Goal: Task Accomplishment & Management: Manage account settings

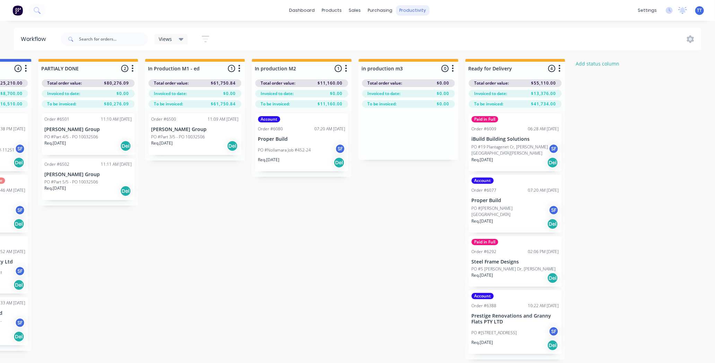
scroll to position [28, 0]
click at [372, 47] on div "Customers" at bounding box center [378, 47] width 25 height 6
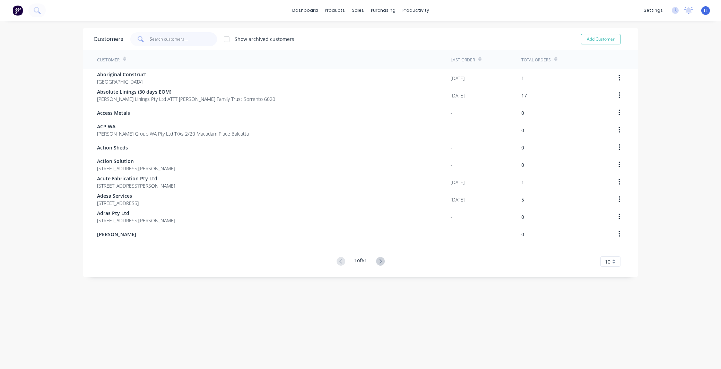
click at [185, 35] on input "text" at bounding box center [184, 39] width 68 height 14
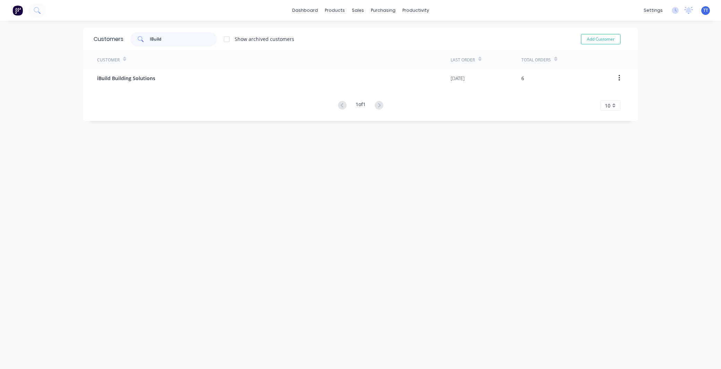
type input "IBuild"
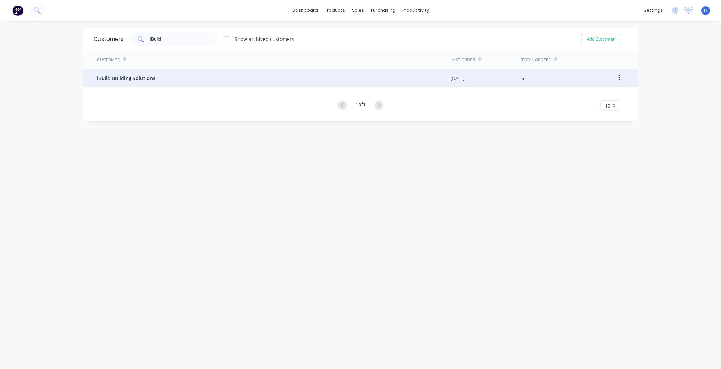
click at [130, 79] on span "iBuild Building Solutions" at bounding box center [126, 77] width 58 height 7
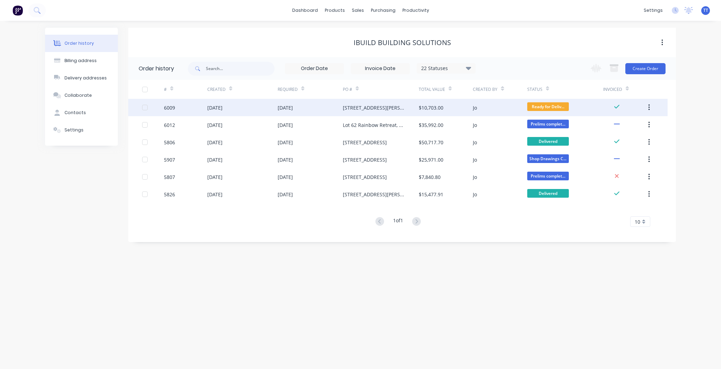
click at [327, 104] on div "[DATE]" at bounding box center [310, 107] width 65 height 17
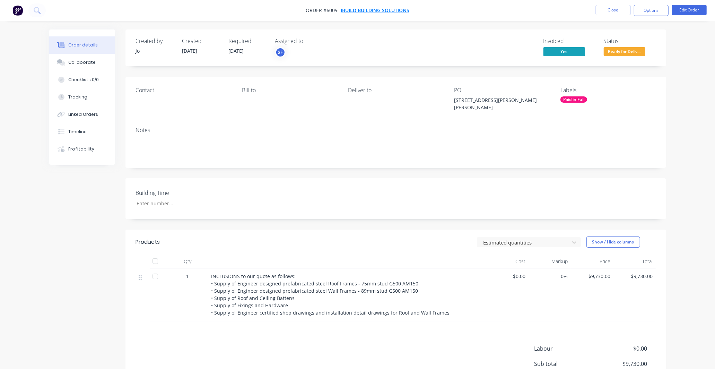
click at [367, 9] on span "iBuild Building Solutions" at bounding box center [375, 10] width 69 height 7
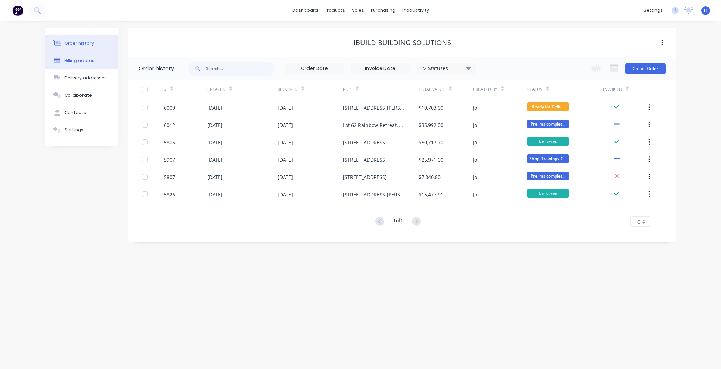
click at [82, 59] on div "Billing address" at bounding box center [80, 61] width 32 height 6
select select "AU"
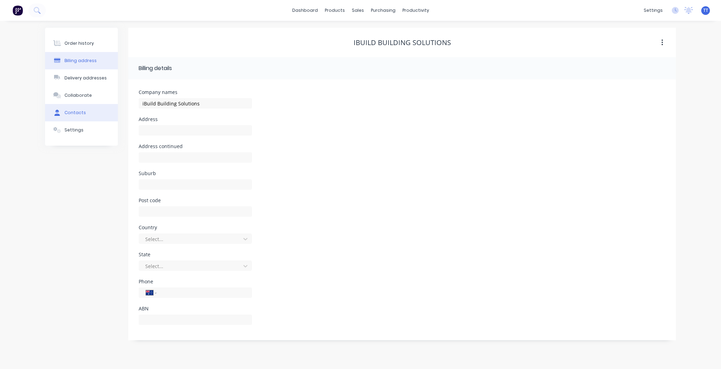
click at [71, 108] on button "Contacts" at bounding box center [81, 112] width 73 height 17
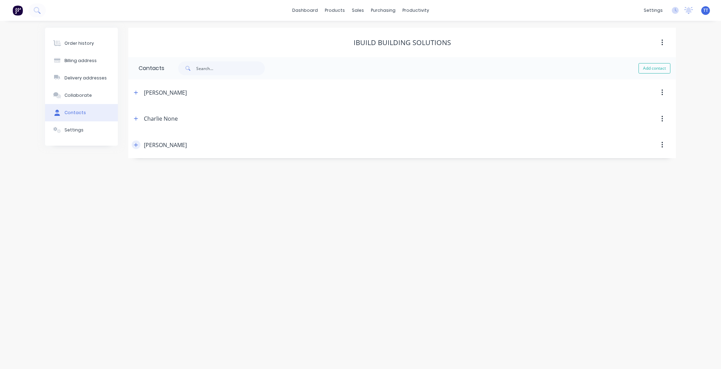
click at [137, 144] on icon "button" at bounding box center [136, 144] width 4 height 5
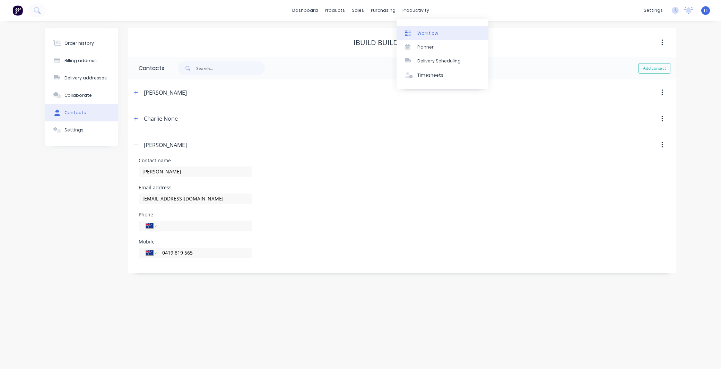
click at [430, 32] on div "Workflow" at bounding box center [427, 33] width 21 height 6
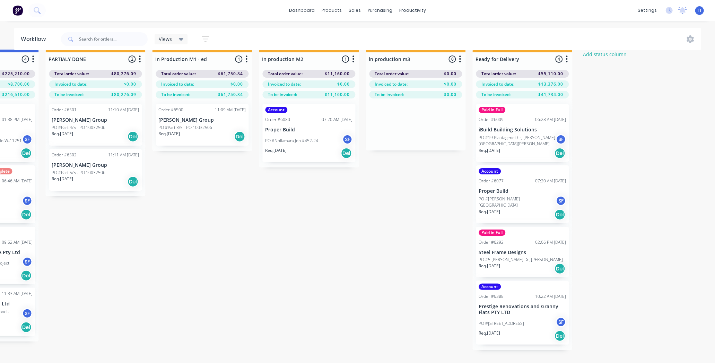
scroll to position [0, 1036]
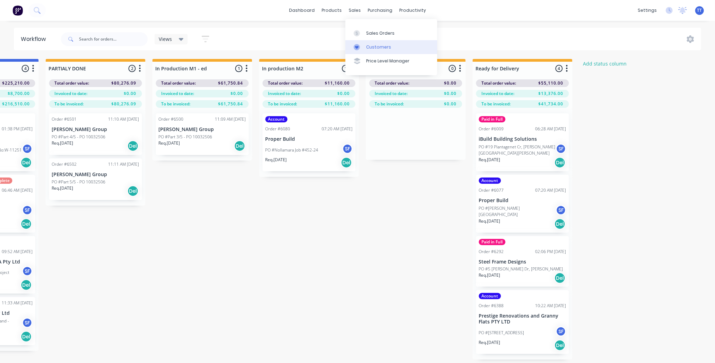
click at [376, 46] on div "Customers" at bounding box center [378, 47] width 25 height 6
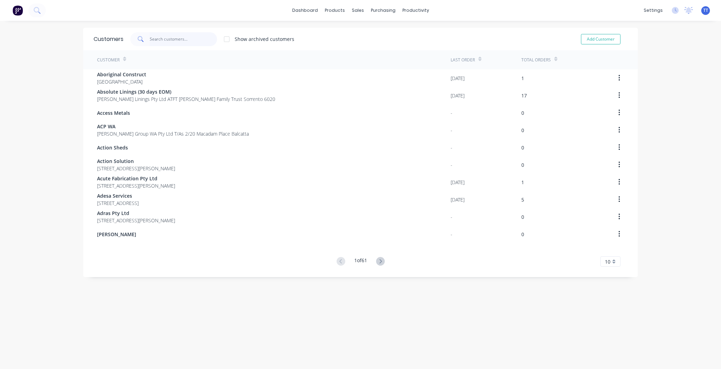
click at [182, 41] on input "text" at bounding box center [184, 39] width 68 height 14
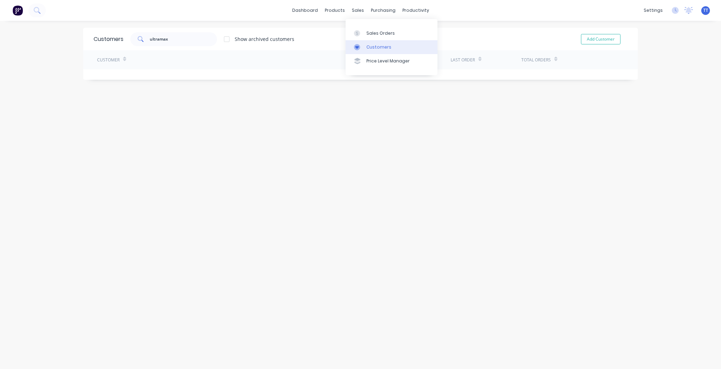
click at [372, 45] on div "Customers" at bounding box center [378, 47] width 25 height 6
click at [157, 39] on input "ultramax" at bounding box center [184, 39] width 68 height 14
type input "ultra max"
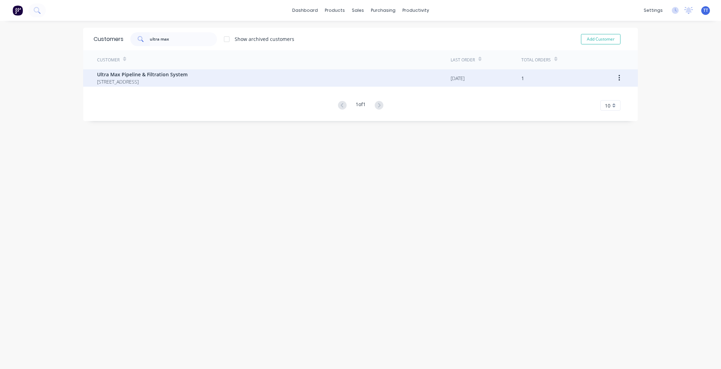
click at [123, 80] on span "[STREET_ADDRESS]" at bounding box center [142, 81] width 90 height 7
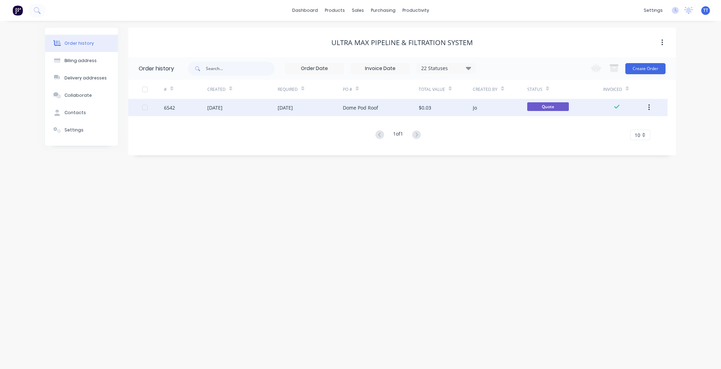
click at [494, 106] on div "Jo" at bounding box center [500, 107] width 54 height 17
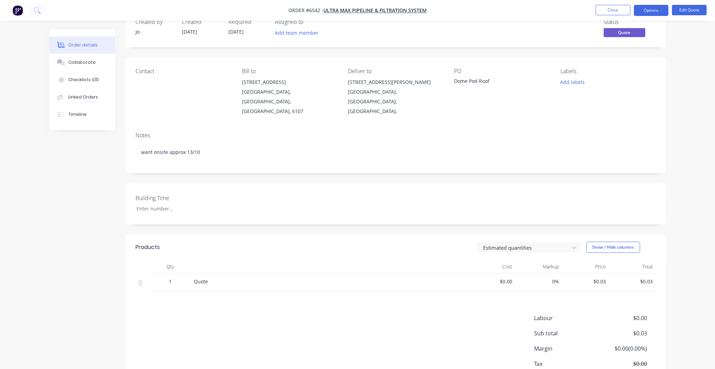
scroll to position [38, 0]
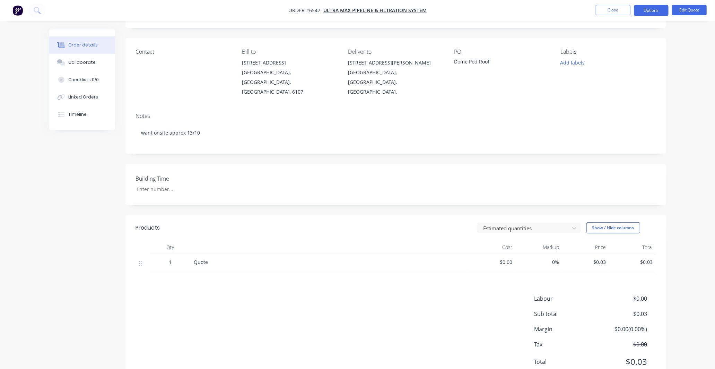
click at [507, 258] on span "$0.00" at bounding box center [491, 261] width 41 height 7
click at [690, 9] on button "Edit Quote" at bounding box center [689, 10] width 35 height 10
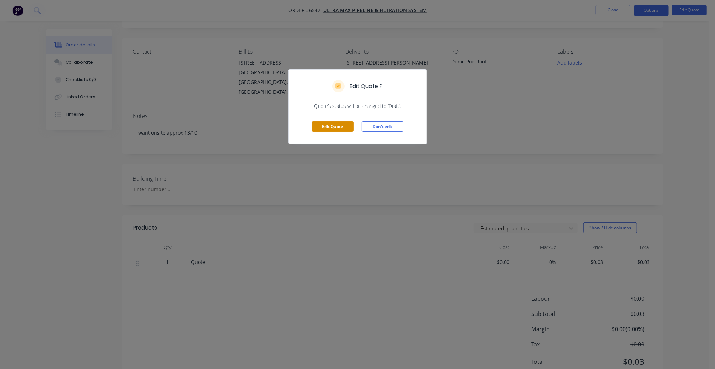
click at [338, 125] on button "Edit Quote" at bounding box center [333, 126] width 42 height 10
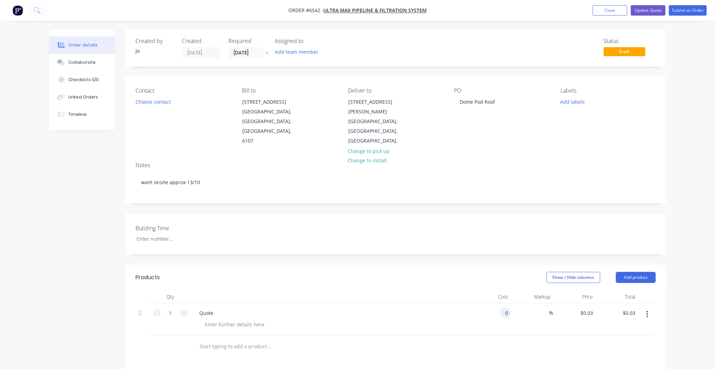
click at [506, 308] on input "0" at bounding box center [507, 313] width 8 height 10
type input "$34,485.00"
click at [600, 307] on div "$34,485.00 $0.03" at bounding box center [617, 320] width 43 height 32
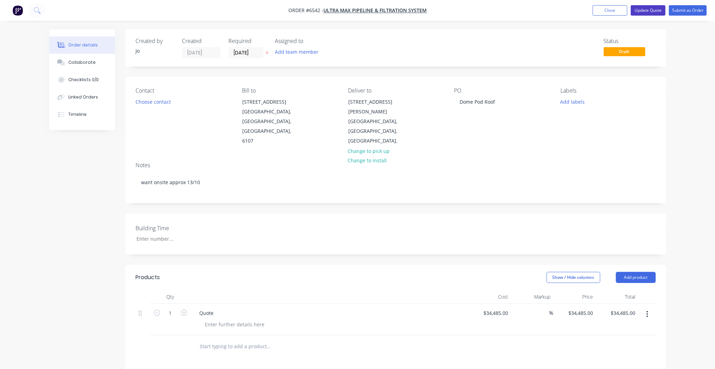
click at [646, 8] on button "Update Quote" at bounding box center [648, 10] width 35 height 10
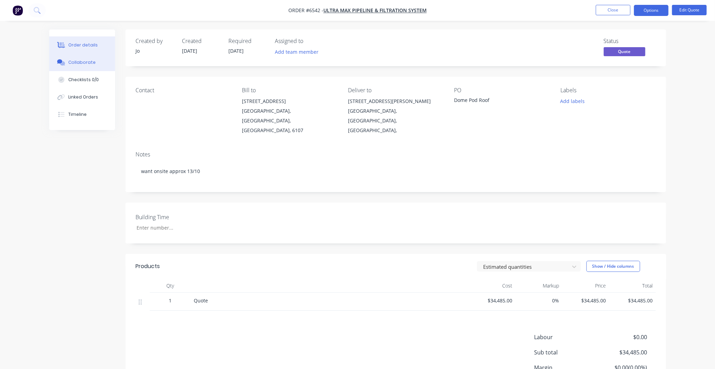
click at [89, 63] on div "Collaborate" at bounding box center [81, 62] width 27 height 6
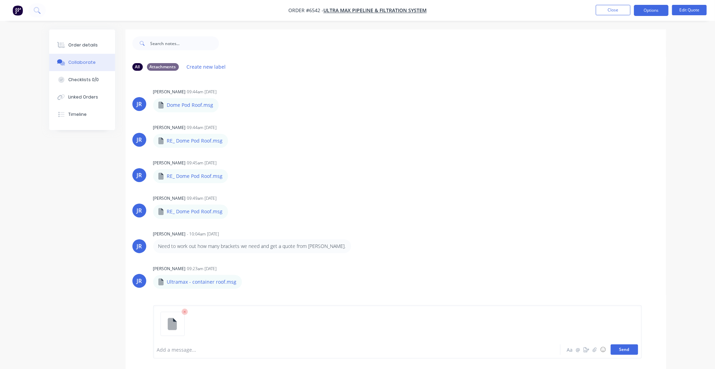
click at [626, 349] on button "Send" at bounding box center [624, 349] width 27 height 10
click at [612, 10] on button "Close" at bounding box center [613, 10] width 35 height 10
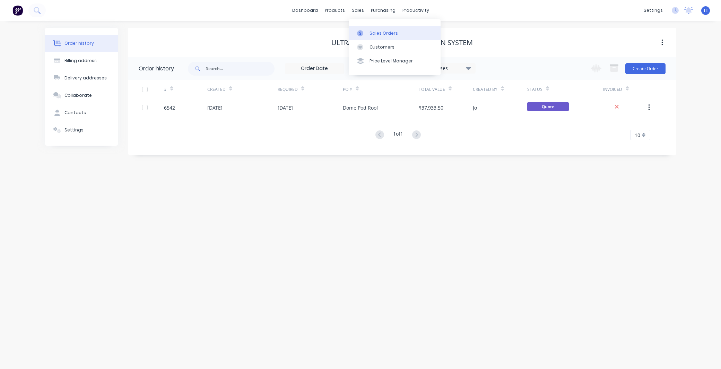
click at [376, 33] on div "Sales Orders" at bounding box center [383, 33] width 28 height 6
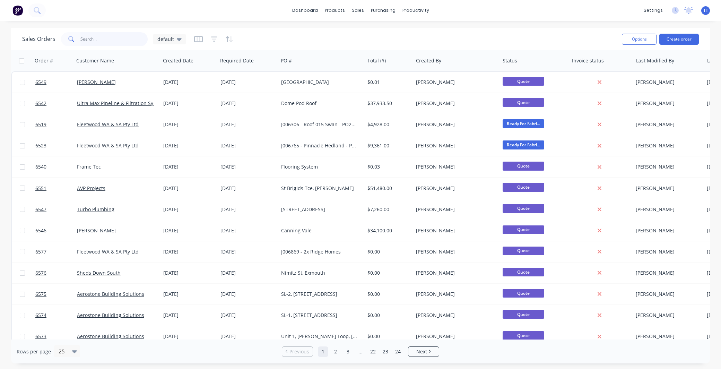
click at [96, 37] on input "text" at bounding box center [114, 39] width 68 height 14
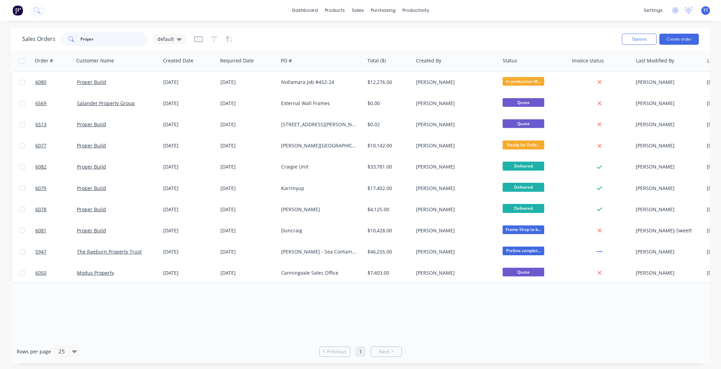
type input "Proper"
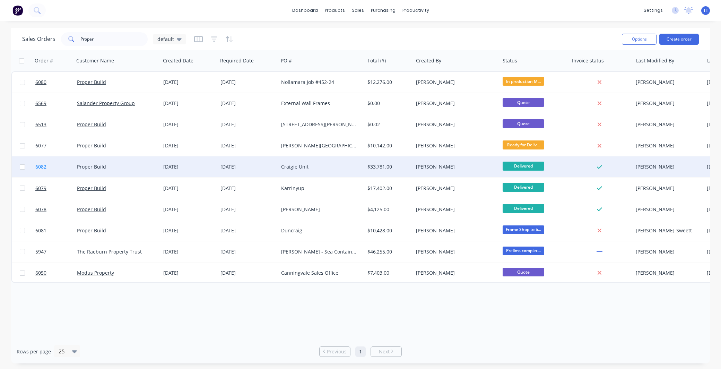
click at [41, 167] on span "6082" at bounding box center [40, 166] width 11 height 7
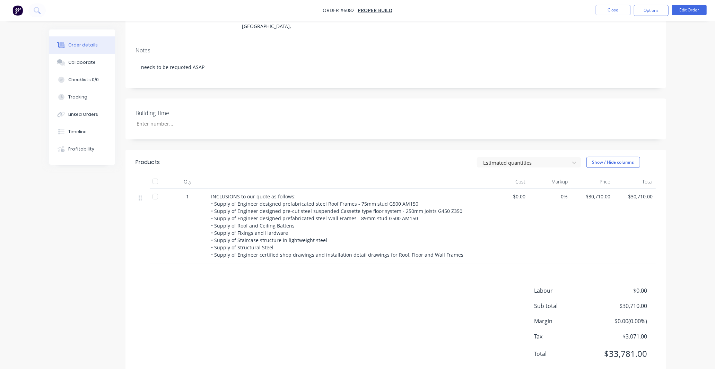
scroll to position [113, 0]
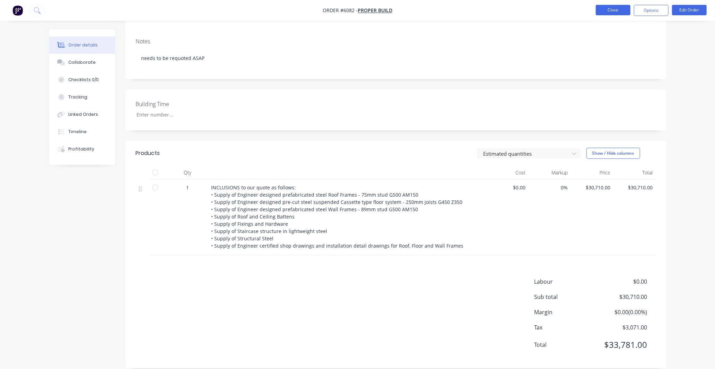
click at [611, 11] on button "Close" at bounding box center [613, 10] width 35 height 10
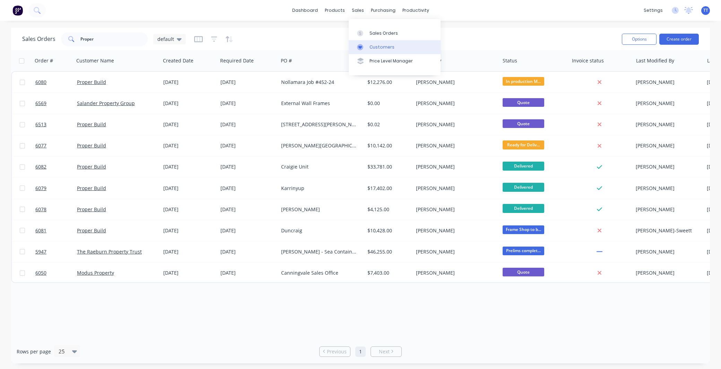
click at [380, 44] on div "Customers" at bounding box center [381, 47] width 25 height 6
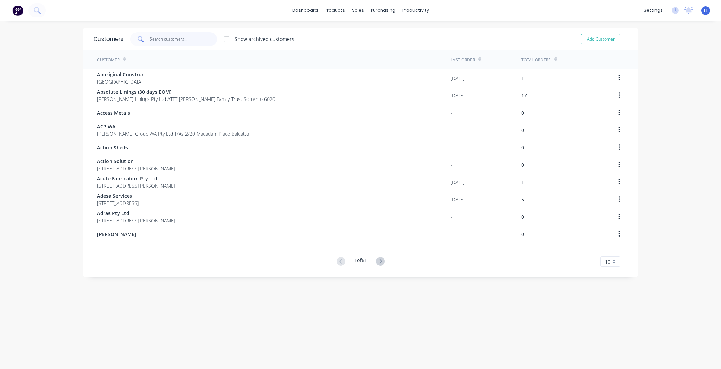
click at [168, 39] on input "text" at bounding box center [184, 39] width 68 height 14
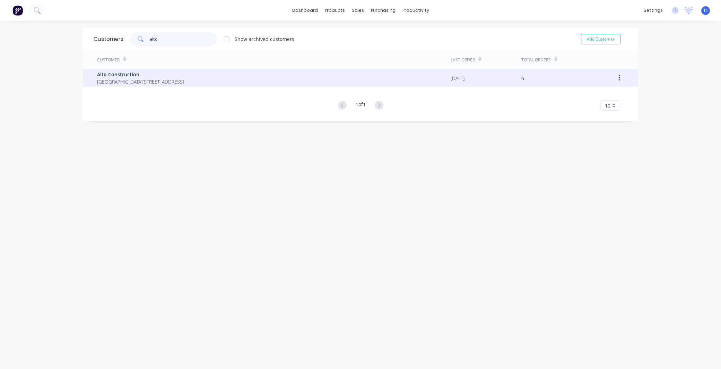
type input "alto"
click at [124, 73] on span "Alto Construction" at bounding box center [140, 74] width 87 height 7
